Goal: Task Accomplishment & Management: Use online tool/utility

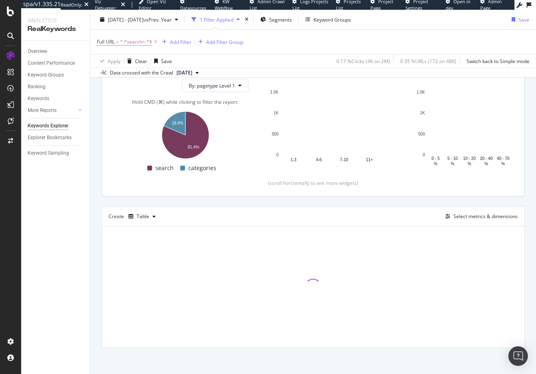
scroll to position [98, 0]
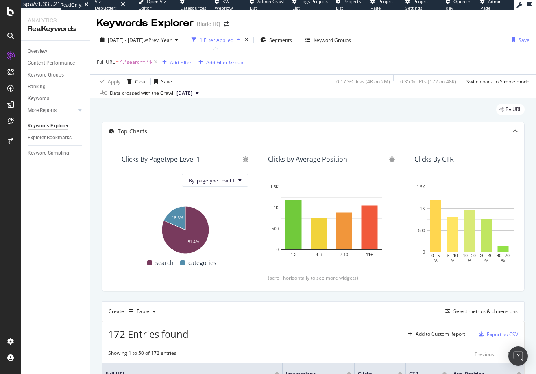
click at [133, 64] on span "^.*search=.*$" at bounding box center [136, 62] width 32 height 11
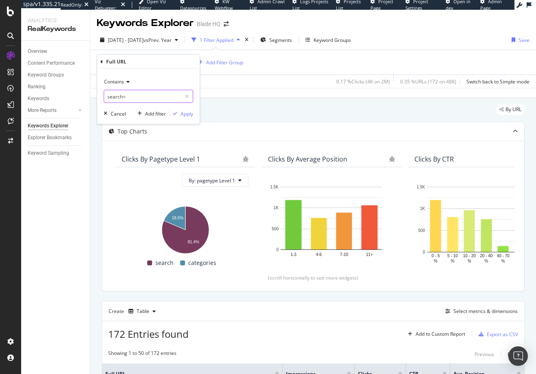
click at [115, 96] on input "search=" at bounding box center [142, 96] width 77 height 13
click at [113, 98] on input "search=" at bounding box center [142, 96] width 77 height 13
type input "page="
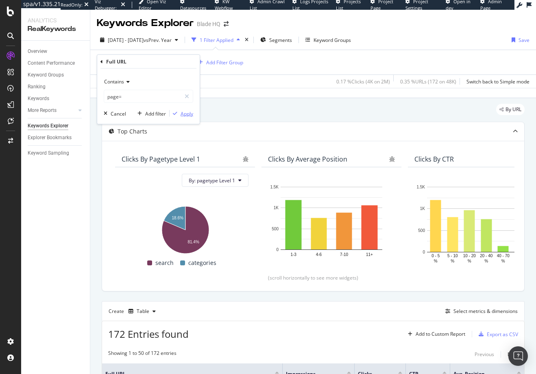
click at [187, 113] on div "Apply" at bounding box center [187, 113] width 13 height 7
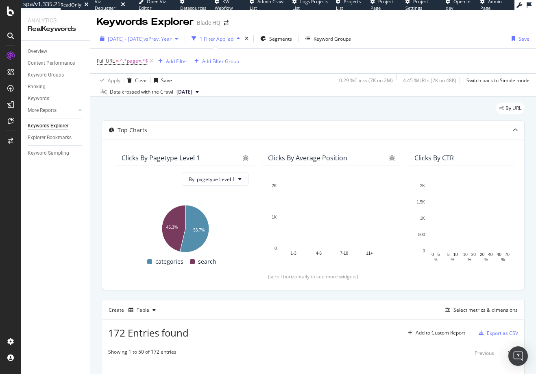
scroll to position [2, 0]
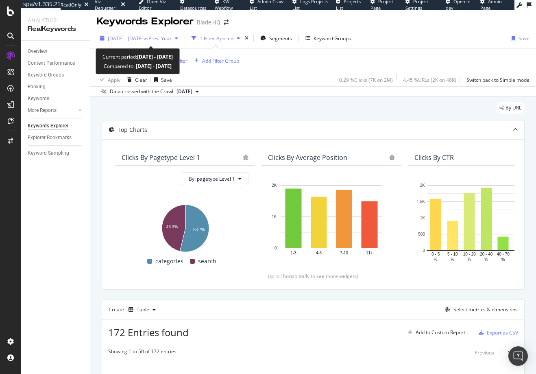
click at [122, 37] on span "[DATE] - [DATE]" at bounding box center [126, 38] width 36 height 7
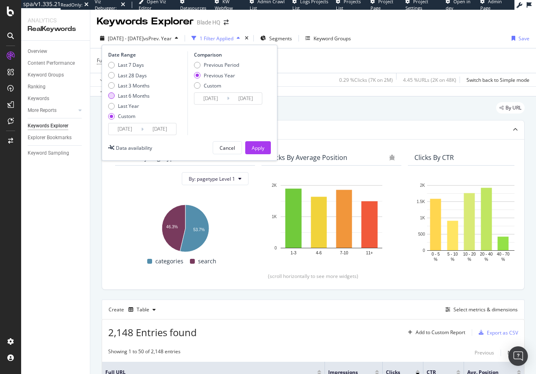
click at [110, 93] on div "Last 6 Months" at bounding box center [111, 95] width 7 height 7
type input "[DATE]"
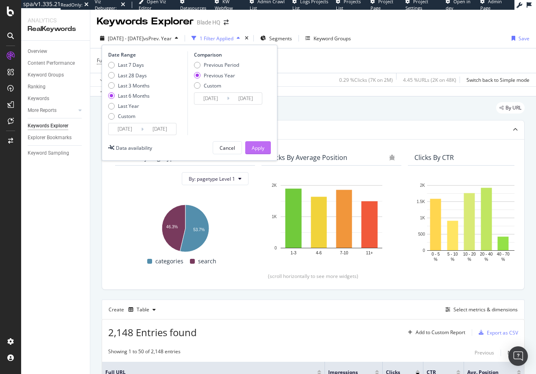
click at [259, 146] on div "Apply" at bounding box center [258, 147] width 13 height 7
